Goal: Find contact information: Obtain details needed to contact an individual or organization

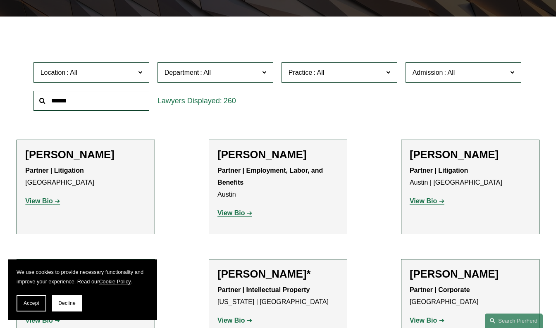
scroll to position [207, 0]
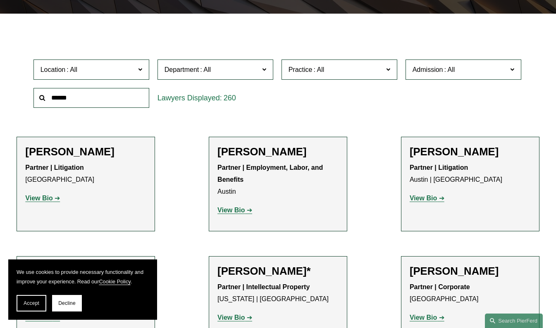
click at [98, 92] on input "text" at bounding box center [91, 98] width 116 height 20
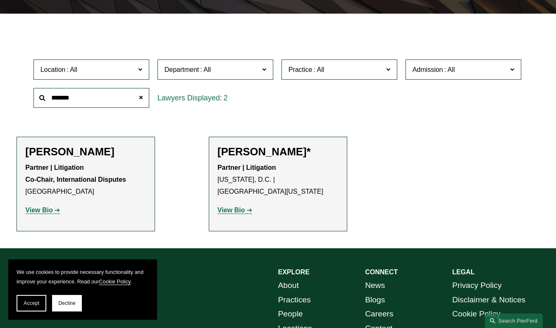
type input "*******"
click at [232, 207] on strong "View Bio" at bounding box center [230, 210] width 27 height 7
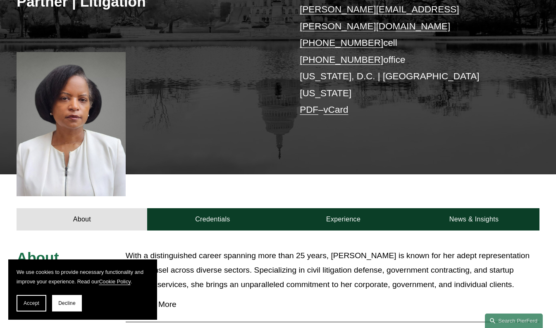
scroll to position [83, 0]
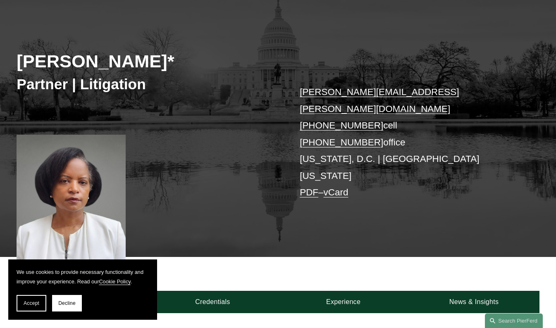
click at [323, 93] on link "tiffany.hosey@pierferd.com" at bounding box center [379, 100] width 159 height 27
